Goal: Information Seeking & Learning: Learn about a topic

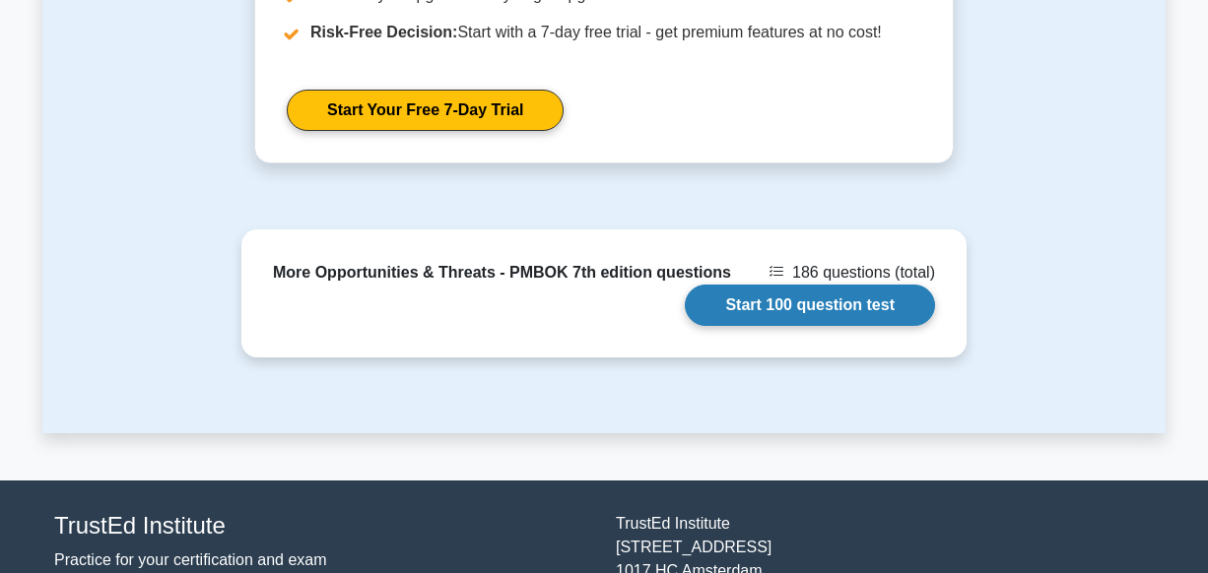
click at [786, 285] on link "Start 100 question test" at bounding box center [810, 305] width 250 height 41
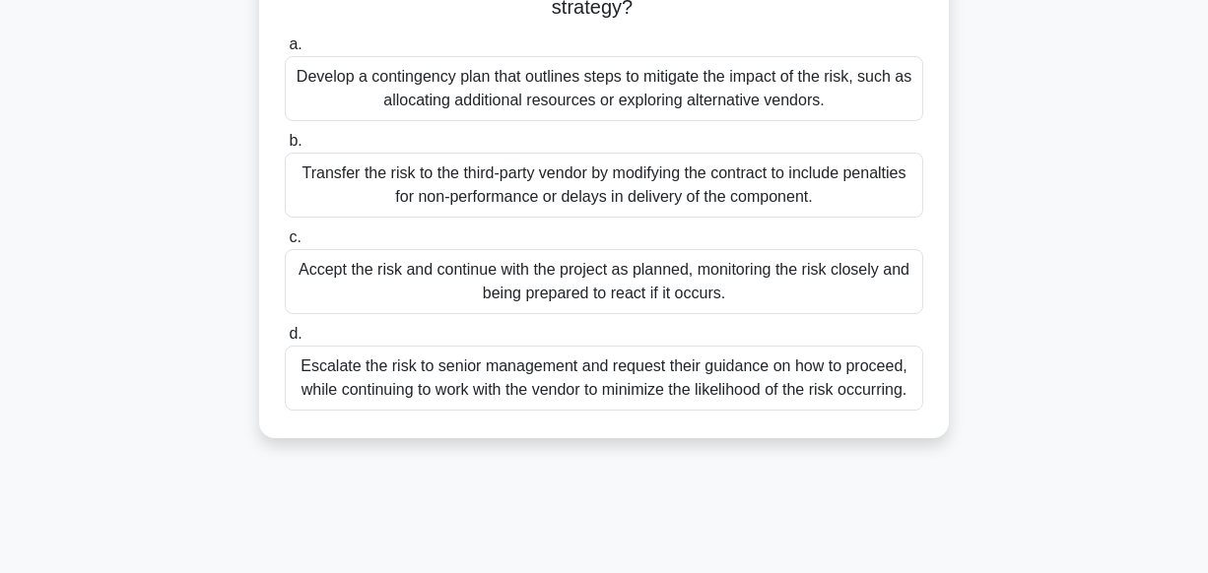
scroll to position [299, 0]
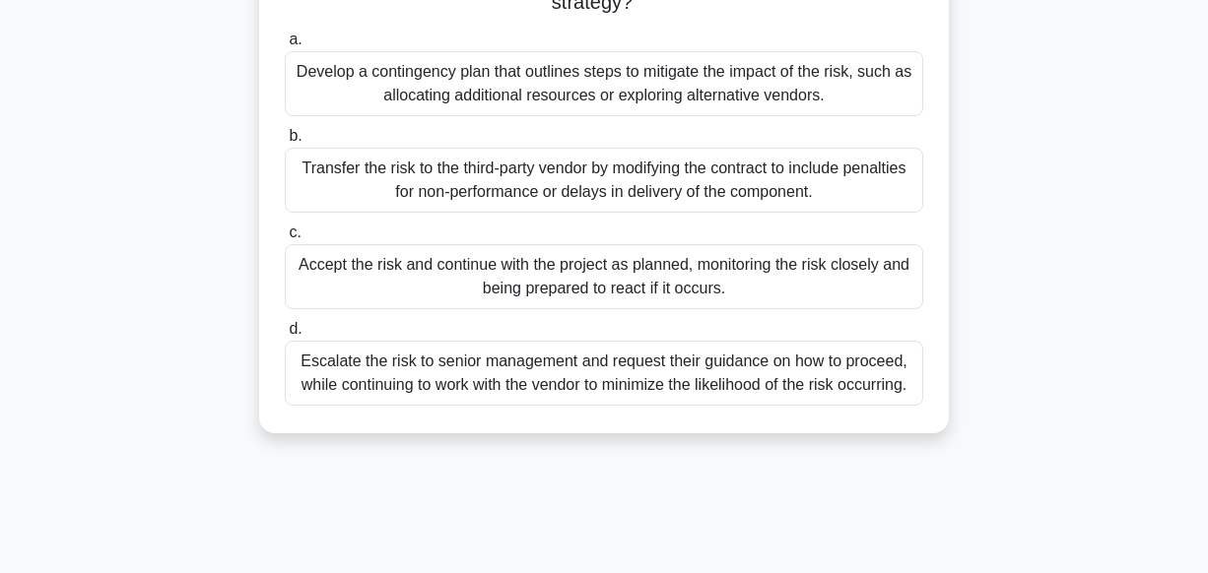
click at [1163, 381] on div "You are managing a software development project and have identified a significa…" at bounding box center [603, 148] width 1123 height 617
click at [1168, 377] on main "95:47 Stop PMP - Opportunities & Threats - PMBOK 7th edition Advanced 1/100 You…" at bounding box center [604, 265] width 1208 height 1001
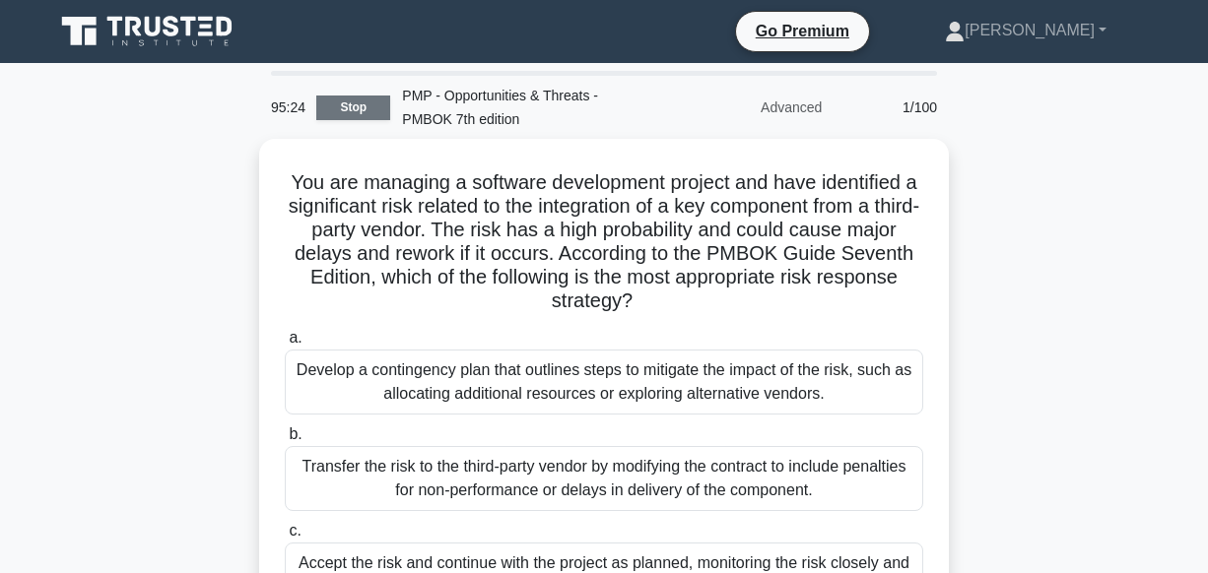
click at [349, 100] on link "Stop" at bounding box center [353, 108] width 74 height 25
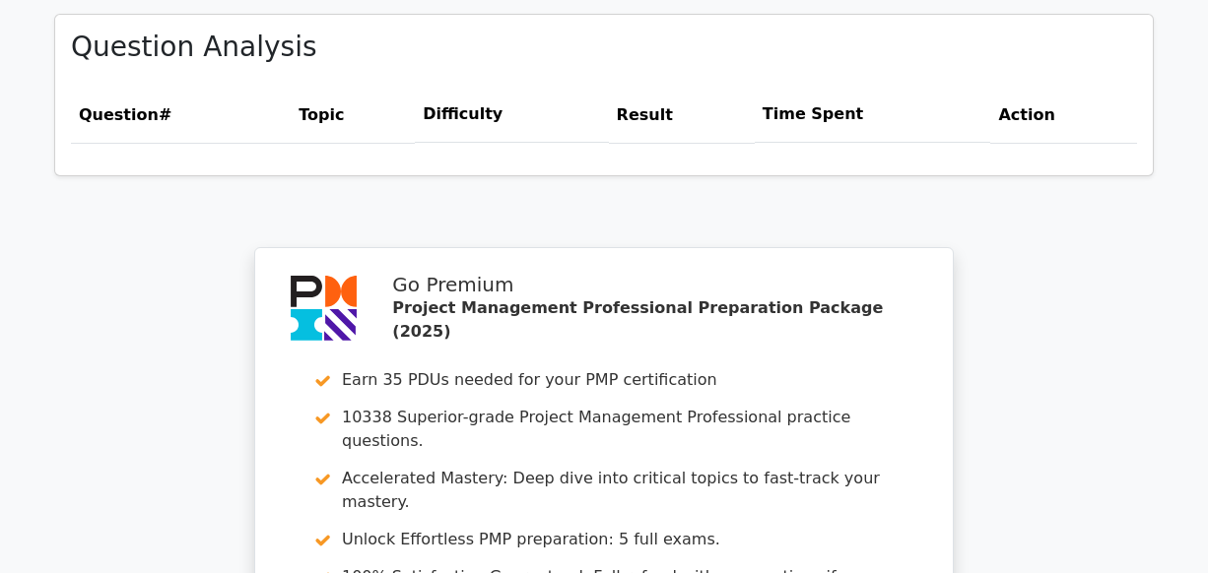
scroll to position [1484, 0]
